Goal: Check status: Check status

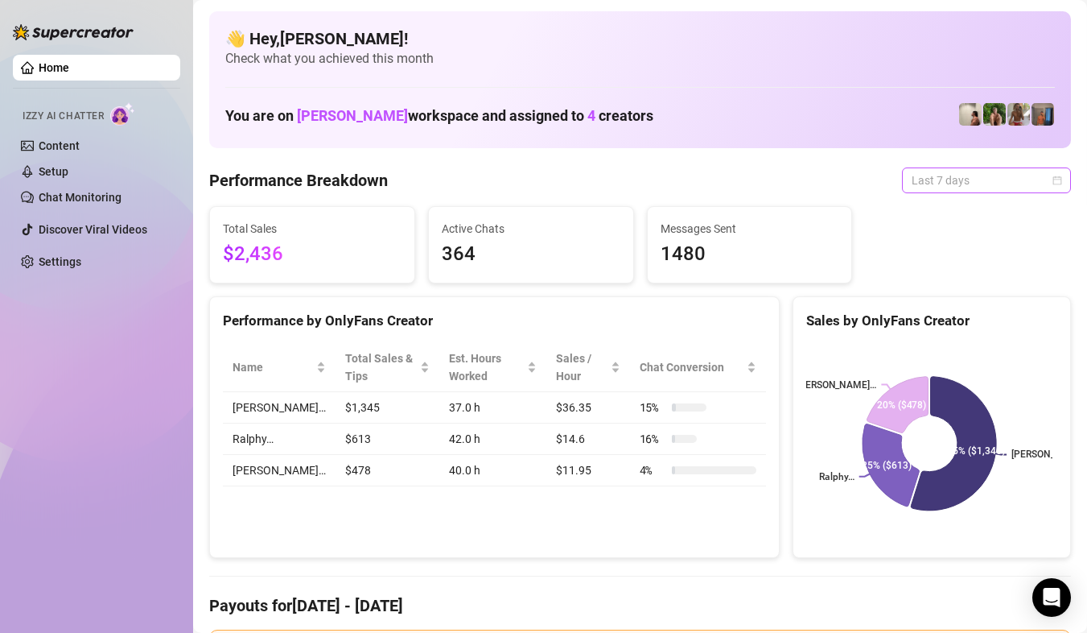
click at [960, 174] on span "Last 7 days" at bounding box center [987, 180] width 150 height 24
click at [1036, 180] on span "Last 7 days" at bounding box center [987, 180] width 150 height 24
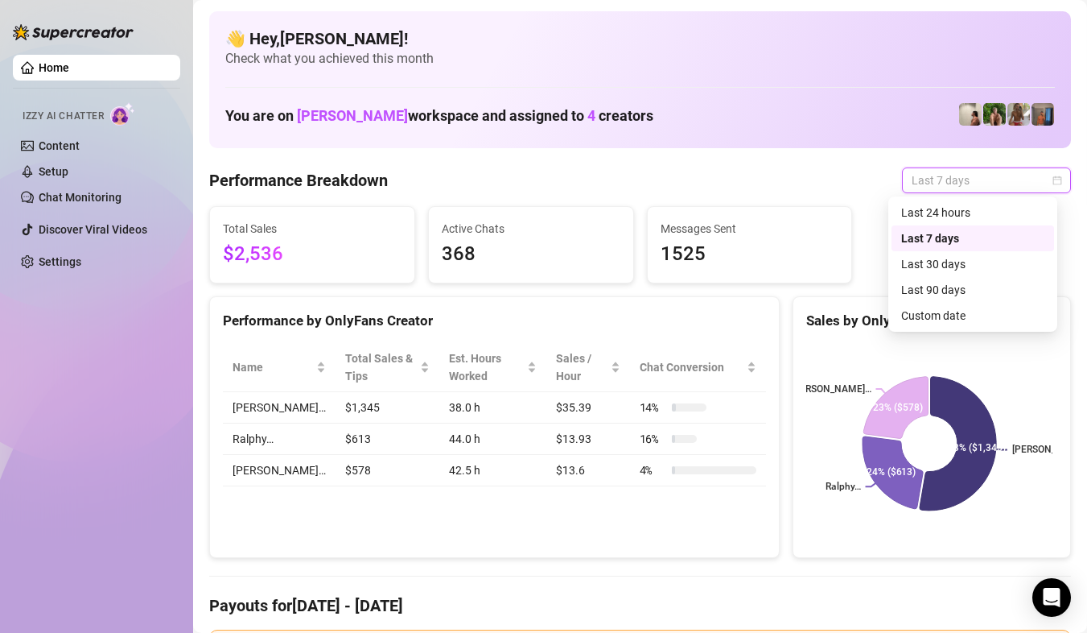
click at [968, 212] on div "Last 24 hours" at bounding box center [972, 213] width 143 height 18
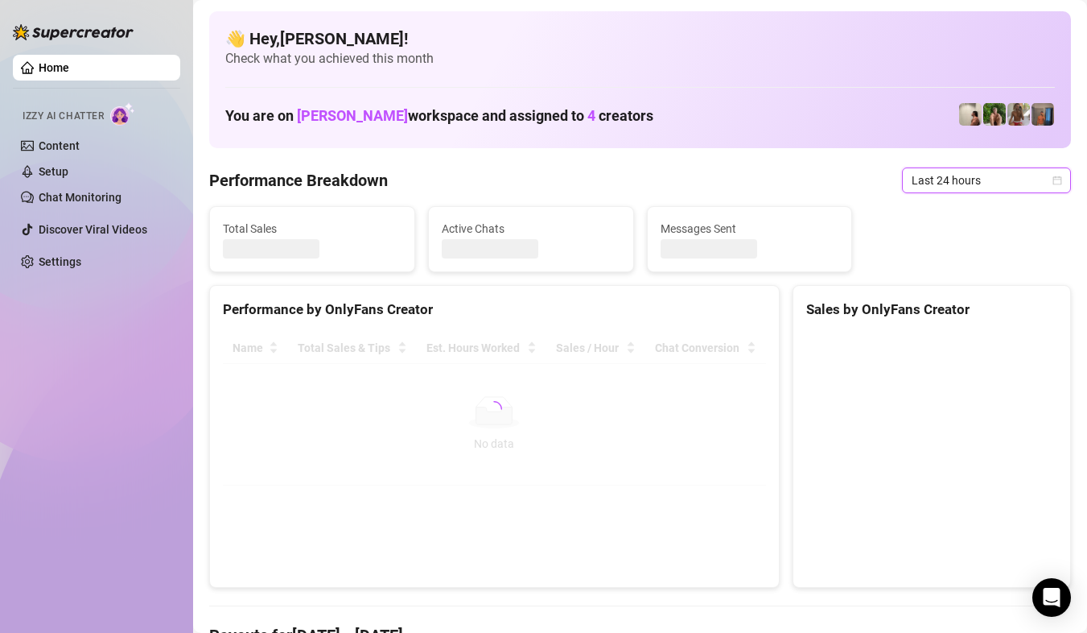
click at [1057, 180] on div "Last 24 hours" at bounding box center [986, 180] width 169 height 26
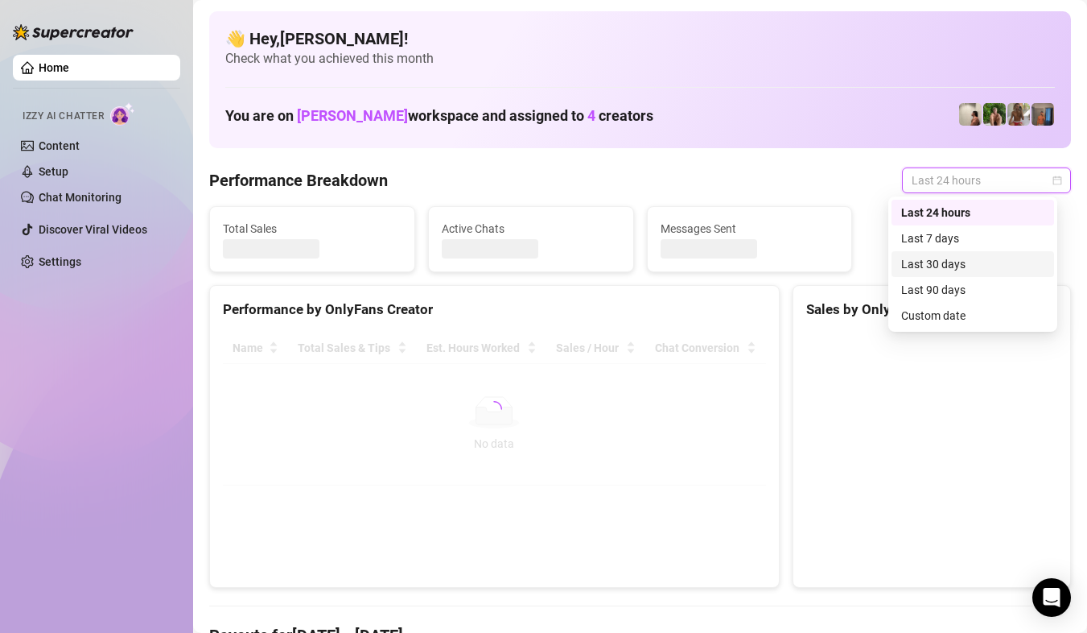
click at [963, 315] on div "Custom date" at bounding box center [972, 316] width 143 height 18
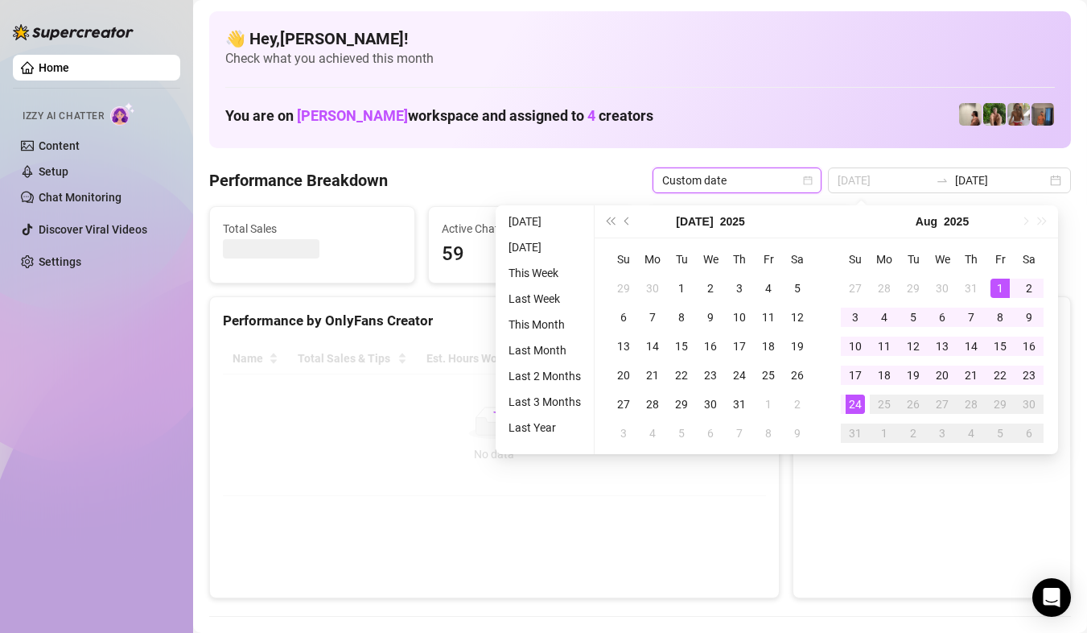
type input "2025-08-01"
click at [994, 283] on div "1" at bounding box center [1000, 287] width 19 height 19
type input "2025-08-24"
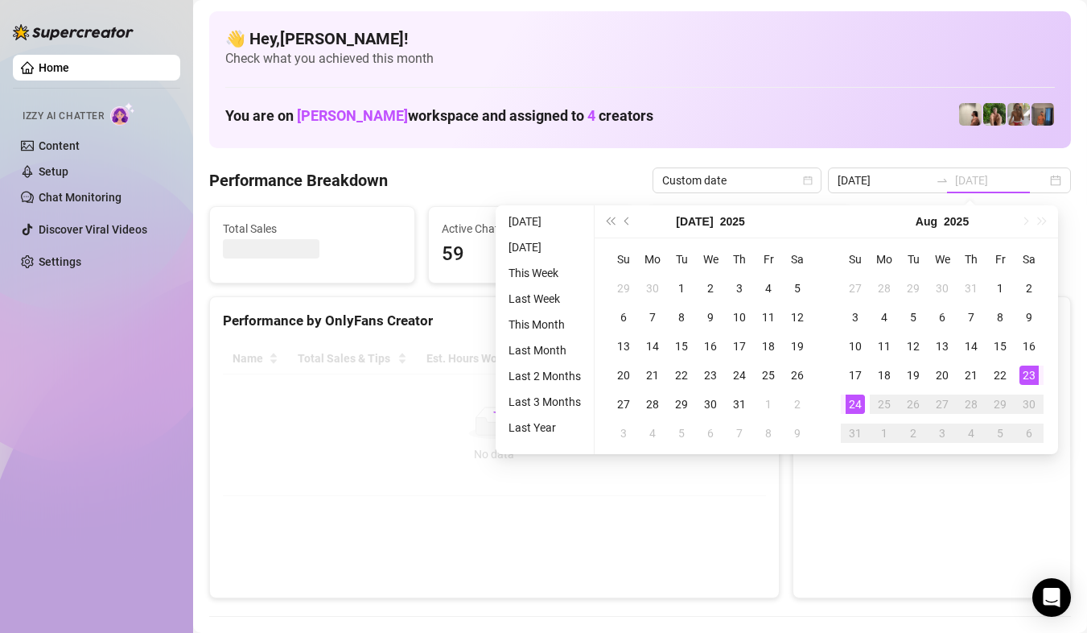
click at [854, 406] on div "24" at bounding box center [855, 403] width 19 height 19
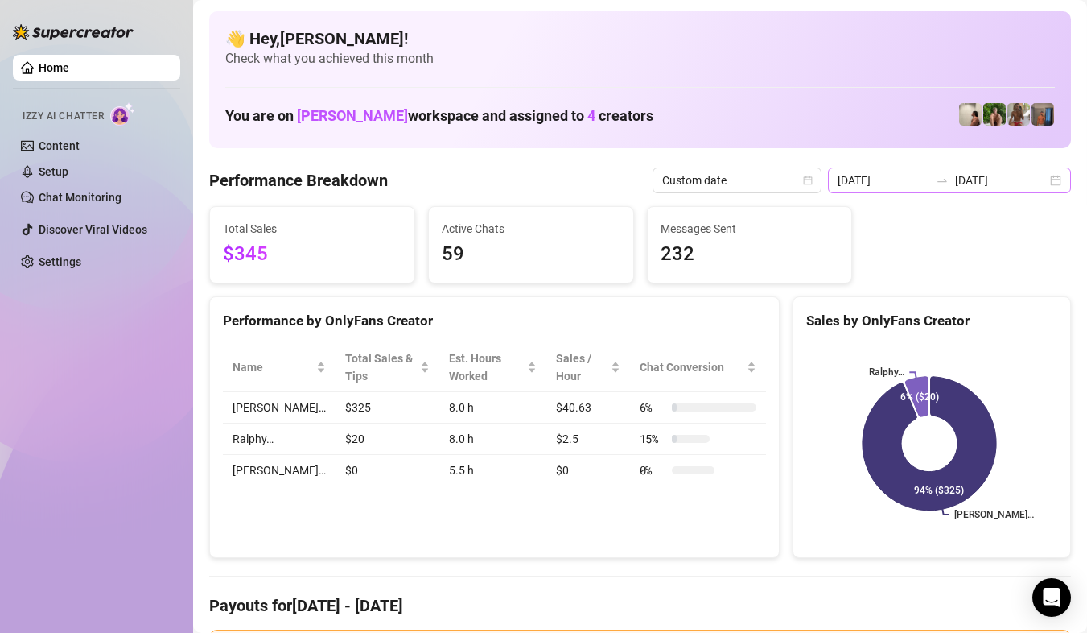
click at [1039, 184] on div "2025-08-23 2025-08-24" at bounding box center [949, 180] width 243 height 26
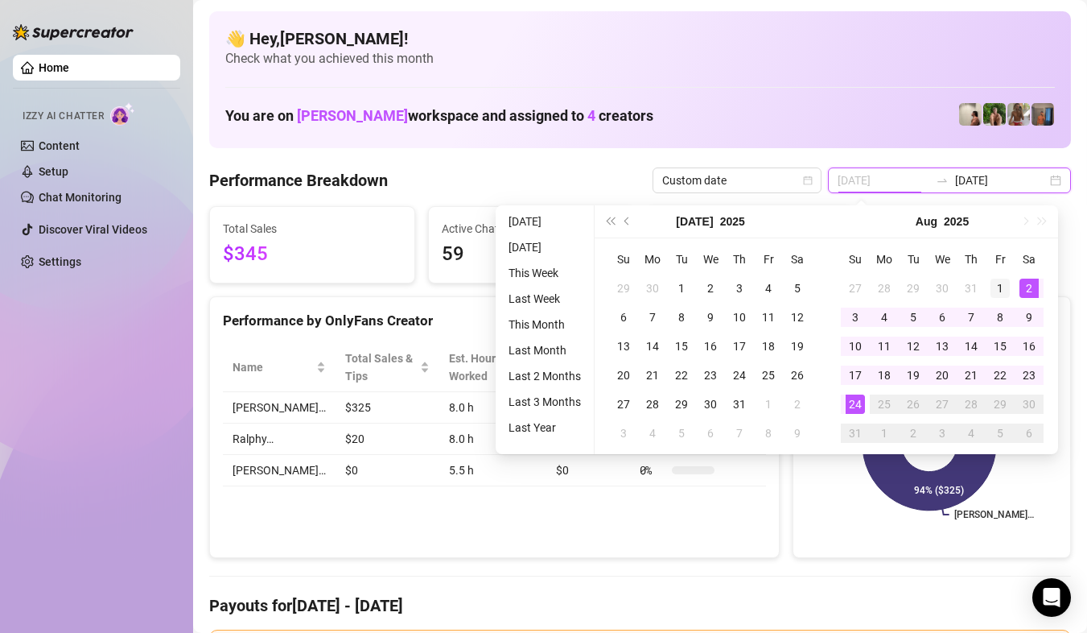
type input "2025-08-01"
click at [1000, 292] on div "1" at bounding box center [1000, 287] width 19 height 19
type input "2025-08-24"
click at [858, 406] on div "24" at bounding box center [855, 403] width 19 height 19
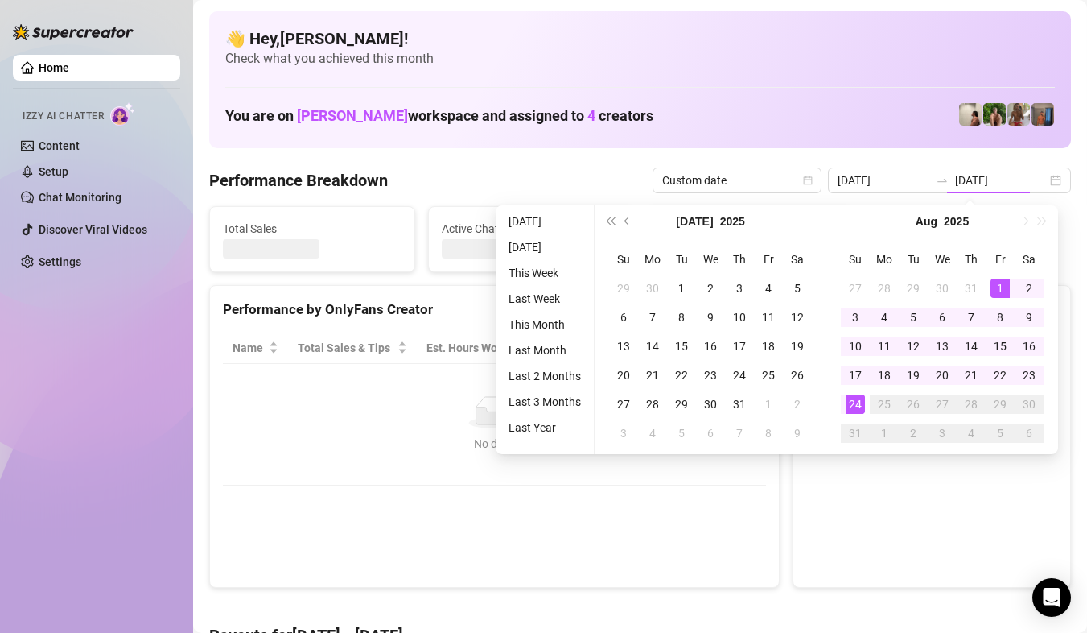
type input "2025-08-01"
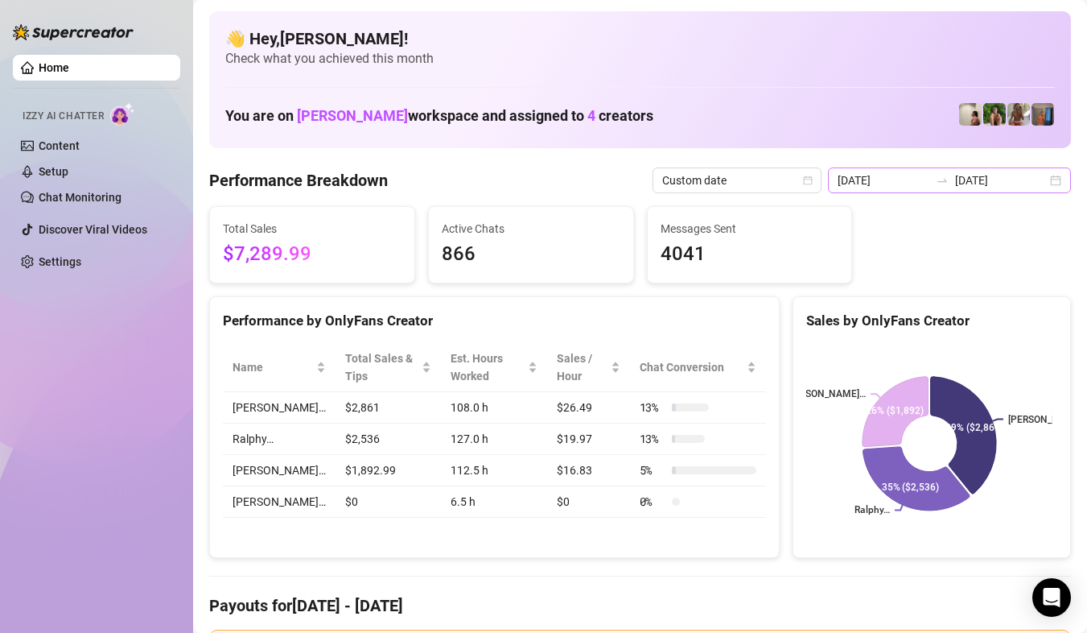
click at [1041, 173] on div "2025-08-01 2025-08-24" at bounding box center [949, 180] width 243 height 26
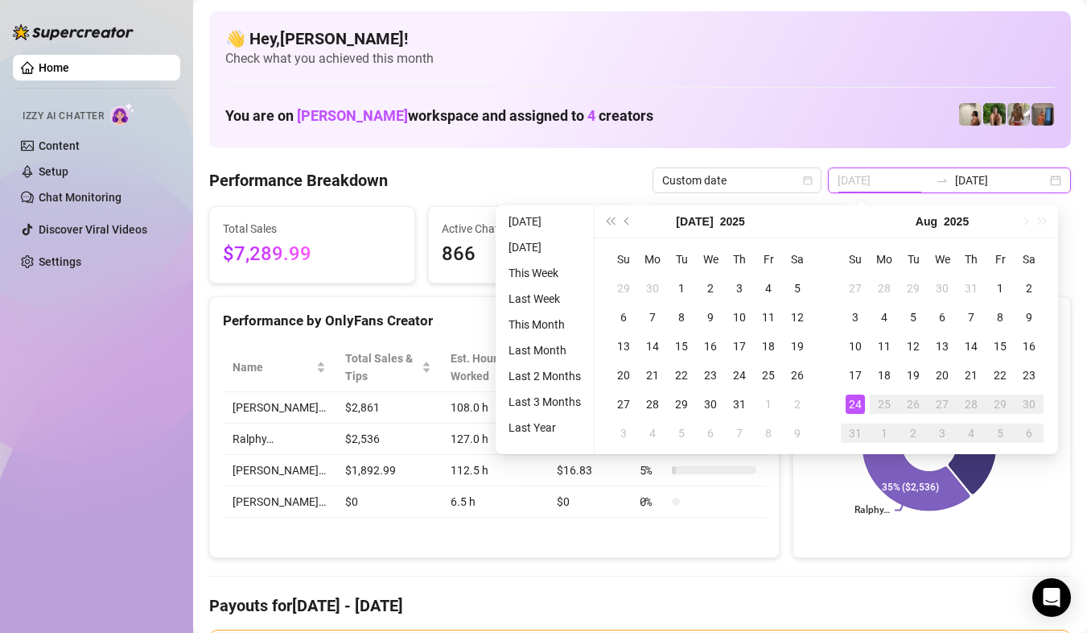
type input "2025-08-24"
click at [862, 413] on div "24" at bounding box center [855, 403] width 19 height 19
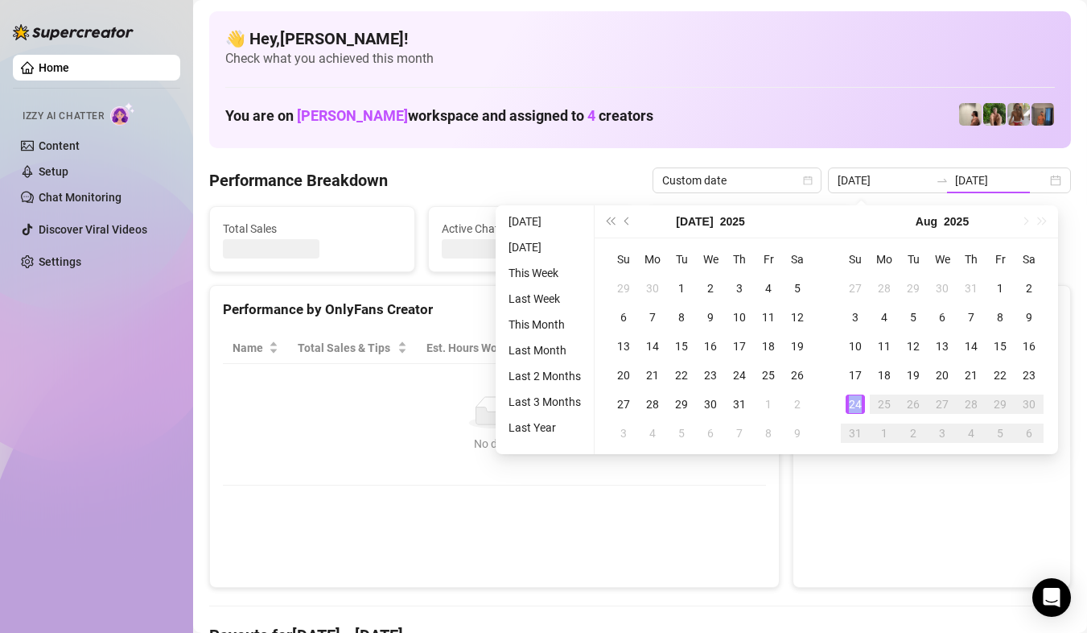
type input "2025-08-24"
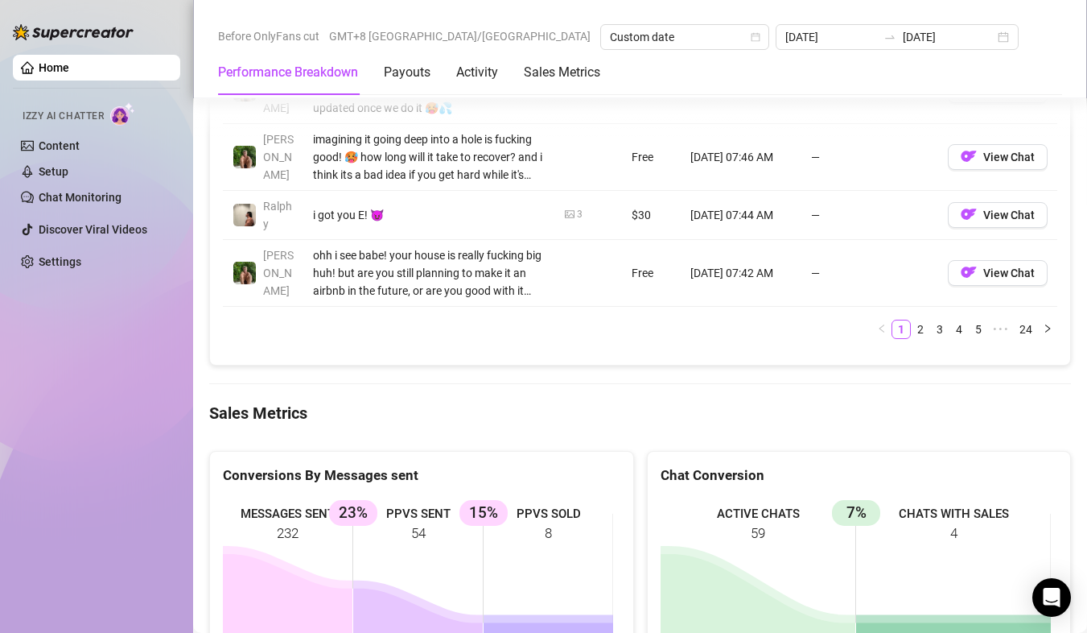
scroll to position [2173, 0]
